Goal: Information Seeking & Learning: Learn about a topic

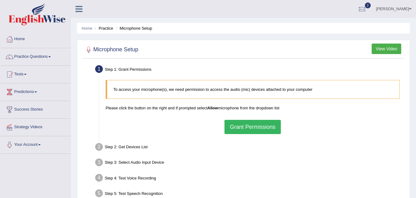
click at [261, 122] on button "Grant Permissions" at bounding box center [253, 127] width 56 height 14
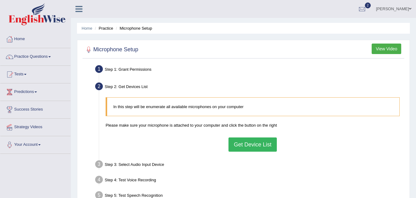
click at [253, 148] on button "Get Device List" at bounding box center [253, 144] width 48 height 14
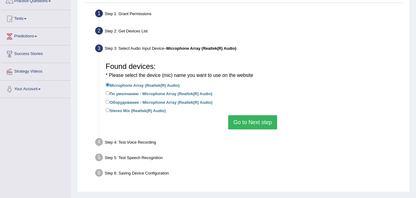
scroll to position [62, 0]
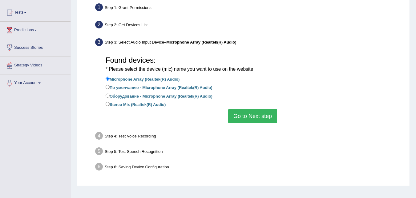
click at [252, 122] on div "Found devices: * Please select the device (mic) name you want to use on the web…" at bounding box center [253, 88] width 301 height 76
click at [252, 119] on button "Go to Next step" at bounding box center [252, 116] width 49 height 14
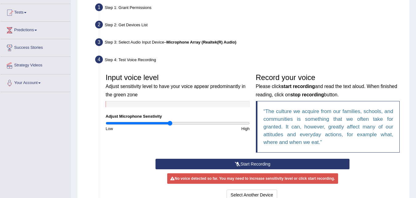
drag, startPoint x: 177, startPoint y: 121, endPoint x: 170, endPoint y: 124, distance: 8.2
click at [170, 124] on input "range" at bounding box center [178, 123] width 144 height 5
click at [254, 162] on button "Start Recording" at bounding box center [253, 163] width 194 height 10
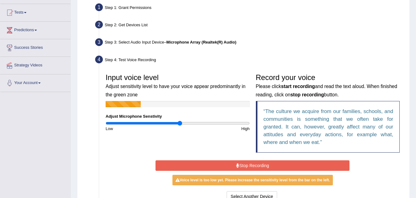
drag, startPoint x: 169, startPoint y: 121, endPoint x: 180, endPoint y: 127, distance: 12.8
type input "1.04"
click at [180, 125] on input "range" at bounding box center [178, 123] width 144 height 5
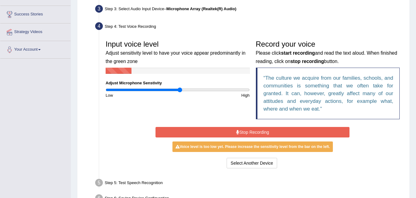
scroll to position [134, 0]
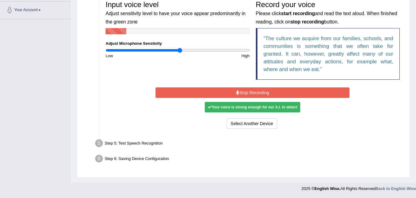
click at [267, 92] on button "Stop Recording" at bounding box center [253, 92] width 194 height 10
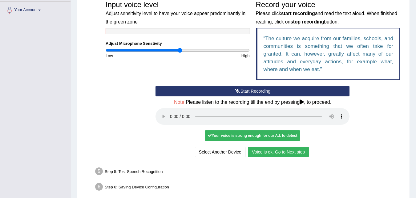
click at [284, 154] on button "Voice is ok. Go to Next step" at bounding box center [278, 151] width 61 height 10
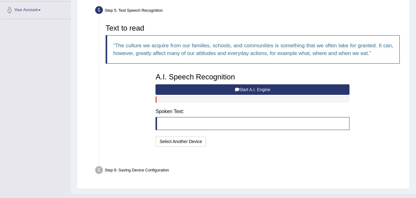
scroll to position [131, 0]
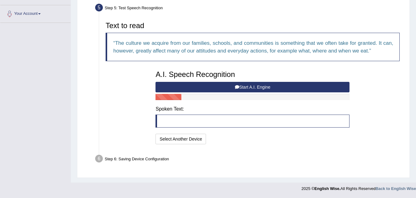
click at [251, 84] on button "Start A.I. Engine" at bounding box center [253, 87] width 194 height 10
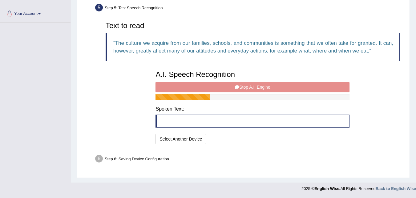
drag, startPoint x: 231, startPoint y: 132, endPoint x: 231, endPoint y: 125, distance: 6.5
click at [231, 131] on div "A.I. Speech Recognition Start A.I. Engine Stop A.I. Engine Note: Please listen …" at bounding box center [253, 106] width 200 height 78
click at [231, 124] on blockquote at bounding box center [253, 120] width 194 height 13
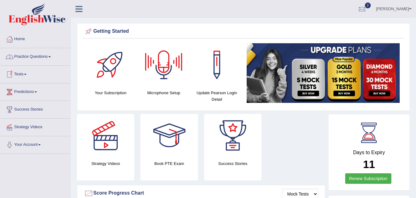
click at [42, 55] on link "Practice Questions" at bounding box center [35, 55] width 70 height 15
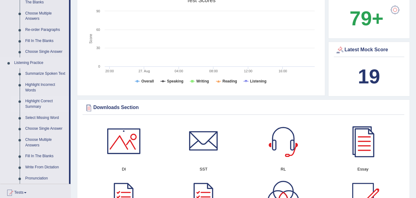
scroll to position [154, 0]
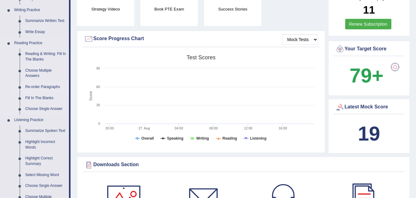
click at [43, 84] on link "Re-order Paragraphs" at bounding box center [45, 86] width 47 height 11
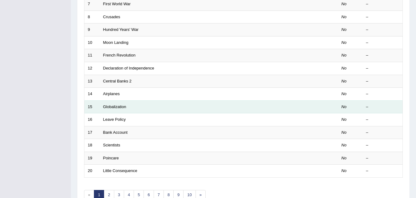
scroll to position [149, 0]
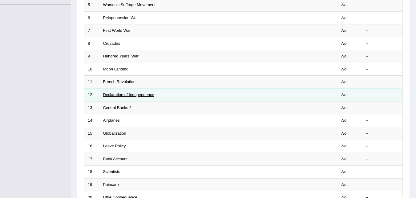
click at [135, 93] on link "Declaration of Independence" at bounding box center [128, 94] width 51 height 5
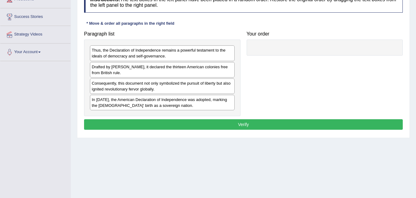
scroll to position [62, 0]
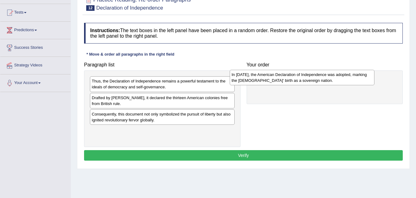
drag, startPoint x: 154, startPoint y: 136, endPoint x: 294, endPoint y: 80, distance: 150.6
click at [294, 80] on div "In 1776, the American Declaration of Independence was adopted, marking the Unit…" at bounding box center [302, 77] width 145 height 15
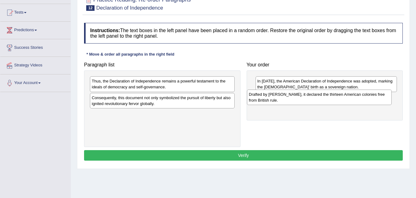
drag, startPoint x: 106, startPoint y: 100, endPoint x: 264, endPoint y: 98, distance: 157.2
click at [264, 98] on div "Drafted by Thomas Jefferson, it declared the thirteen American colonies free fr…" at bounding box center [319, 96] width 145 height 15
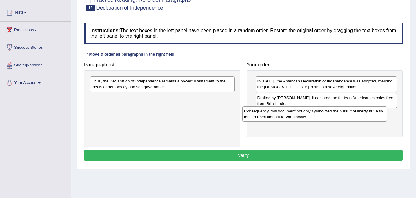
drag, startPoint x: 173, startPoint y: 100, endPoint x: 328, endPoint y: 114, distance: 155.0
click at [328, 114] on div "Consequently, this document not only symbolized the pursuit of liberty but also…" at bounding box center [315, 113] width 145 height 15
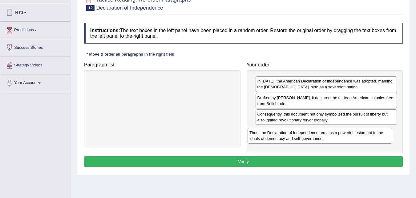
drag, startPoint x: 158, startPoint y: 84, endPoint x: 316, endPoint y: 135, distance: 166.0
click at [316, 135] on div "Thus, the Declaration of Independence remains a powerful testament to the ideal…" at bounding box center [320, 135] width 145 height 15
click at [291, 162] on button "Verify" at bounding box center [243, 161] width 319 height 10
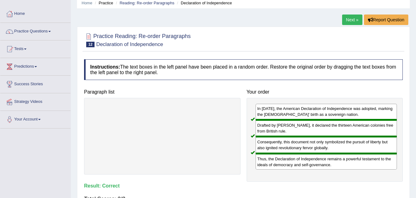
scroll to position [0, 0]
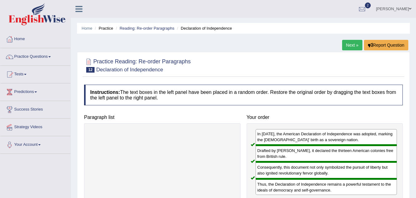
click at [347, 45] on link "Next »" at bounding box center [352, 45] width 20 height 10
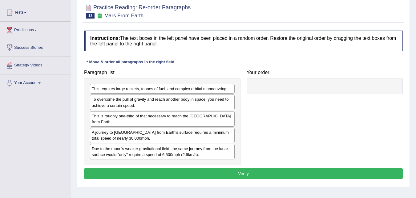
scroll to position [92, 0]
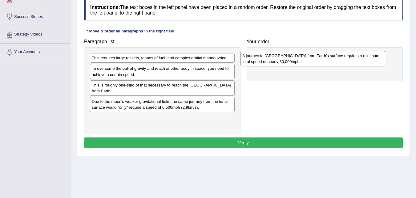
drag, startPoint x: 195, startPoint y: 103, endPoint x: 346, endPoint y: 58, distance: 157.5
click at [346, 58] on div "A journey to Mars from Earth's surface requires a minimum total speed of nearly…" at bounding box center [313, 58] width 145 height 15
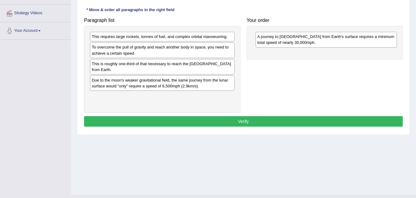
scroll to position [123, 0]
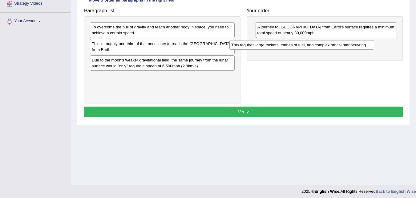
drag, startPoint x: 163, startPoint y: 25, endPoint x: 303, endPoint y: 43, distance: 140.8
click at [303, 43] on div "This requires large rockets, tonnes of fuel, and complex orbital manoeuvring." at bounding box center [302, 45] width 145 height 10
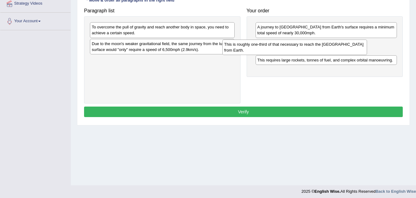
drag, startPoint x: 187, startPoint y: 45, endPoint x: 319, endPoint y: 46, distance: 132.5
click at [319, 46] on div "This is roughly one-third of that necessary to reach the International Space St…" at bounding box center [295, 46] width 145 height 15
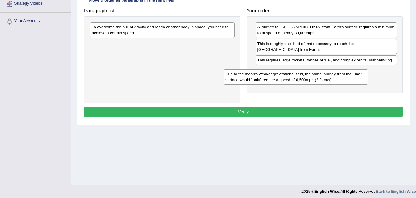
drag, startPoint x: 178, startPoint y: 46, endPoint x: 312, endPoint y: 76, distance: 137.1
click at [312, 76] on div "Due to the moon's weaker gravitational field, the same journey from the lunar s…" at bounding box center [296, 76] width 145 height 15
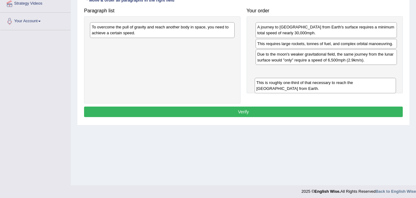
drag, startPoint x: 323, startPoint y: 47, endPoint x: 322, endPoint y: 80, distance: 33.3
click at [322, 81] on div "This is roughly one-third of that necessary to reach the International Space St…" at bounding box center [326, 85] width 142 height 15
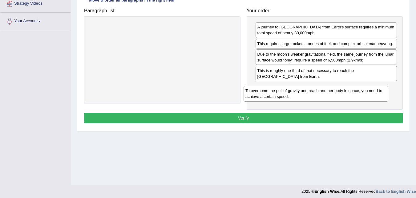
drag, startPoint x: 133, startPoint y: 28, endPoint x: 289, endPoint y: 87, distance: 166.9
click at [289, 87] on div "To overcome the pull of gravity and reach another body in space, you need to ac…" at bounding box center [316, 93] width 145 height 15
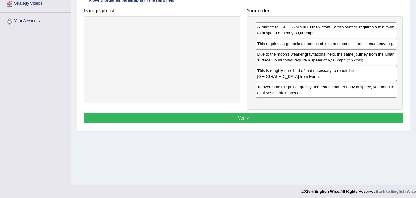
click at [255, 117] on button "Verify" at bounding box center [243, 117] width 319 height 10
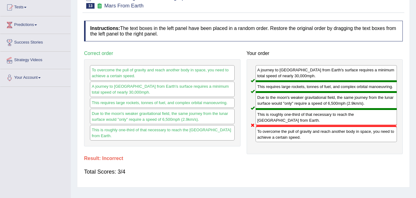
scroll to position [62, 0]
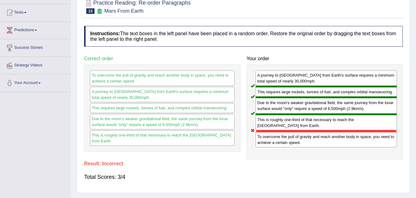
drag, startPoint x: 182, startPoint y: 79, endPoint x: 176, endPoint y: 139, distance: 60.8
click at [176, 139] on div "To overcome the pull of gravity and reach another body in space, you need to ac…" at bounding box center [162, 107] width 157 height 87
drag, startPoint x: 175, startPoint y: 137, endPoint x: 178, endPoint y: 99, distance: 38.0
click at [178, 100] on div "To overcome the pull of gravity and reach another body in space, you need to ac…" at bounding box center [162, 107] width 157 height 87
drag, startPoint x: 280, startPoint y: 145, endPoint x: 247, endPoint y: 109, distance: 48.6
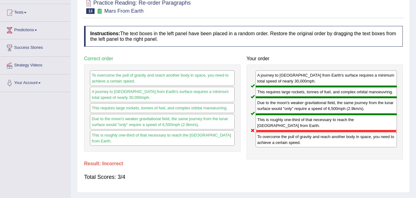
click at [248, 117] on div "A journey to Mars from Earth's surface requires a minimum total speed of nearly…" at bounding box center [325, 111] width 157 height 95
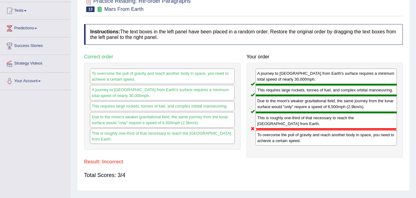
scroll to position [0, 0]
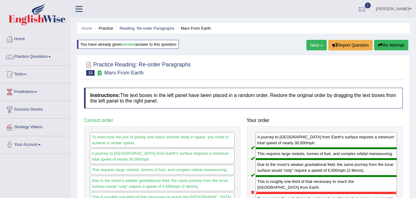
click at [312, 44] on link "Next »" at bounding box center [317, 45] width 20 height 10
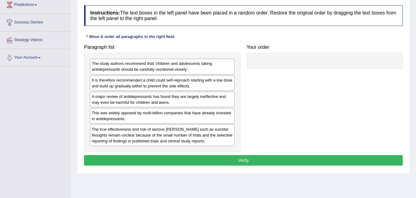
scroll to position [34, 0]
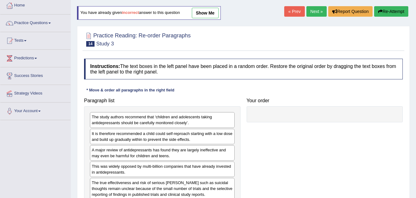
click at [311, 8] on link "Next »" at bounding box center [317, 11] width 20 height 10
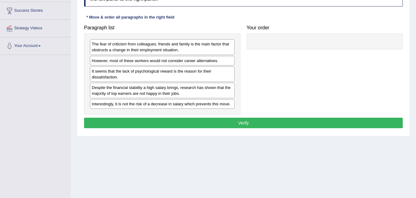
scroll to position [62, 0]
